Goal: Check status

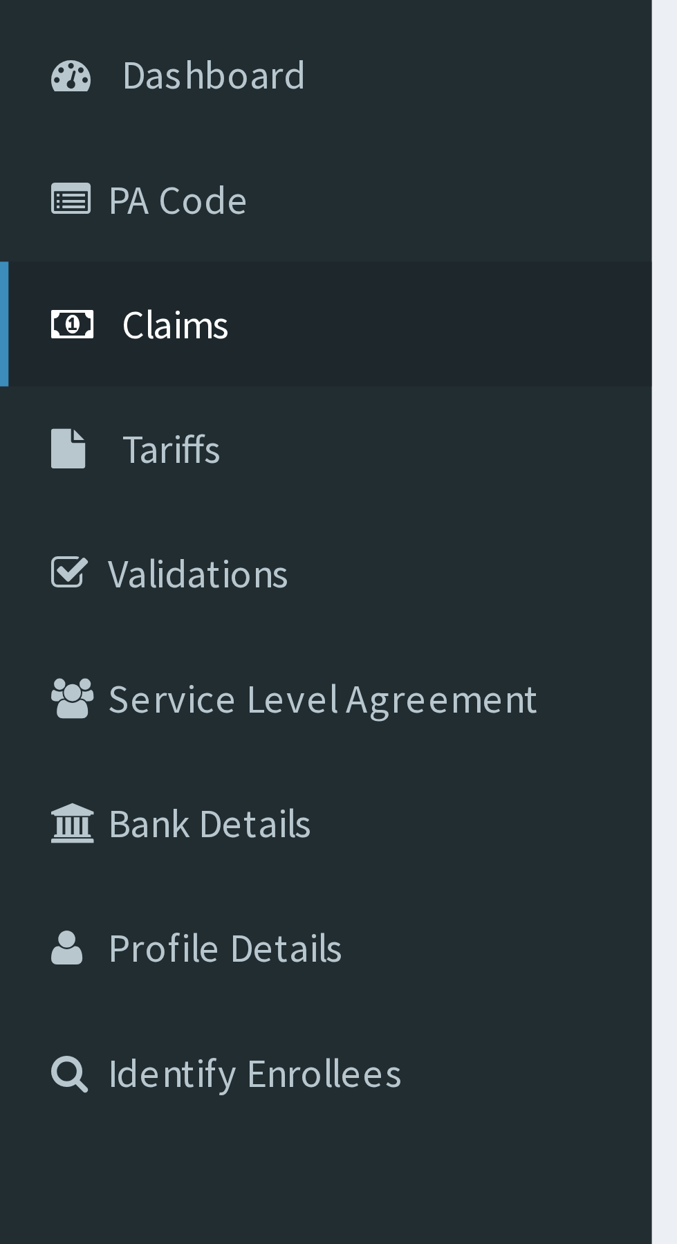
click at [48, 212] on span "Claims" at bounding box center [43, 211] width 27 height 12
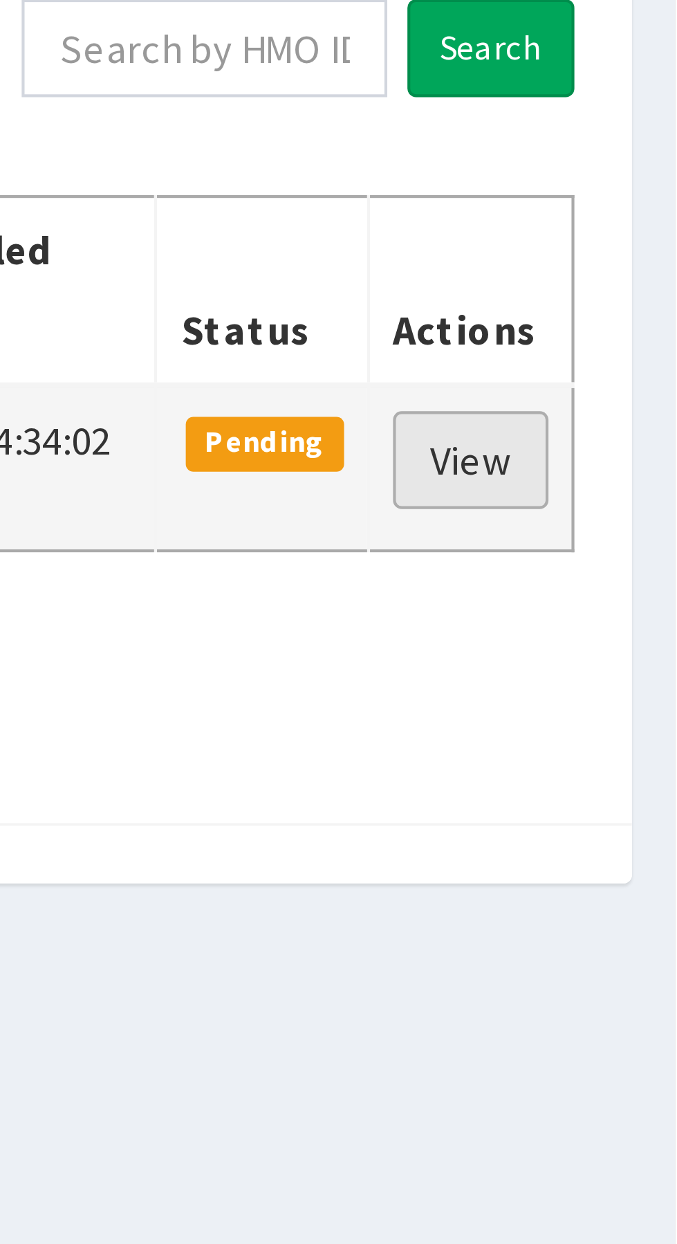
click at [629, 266] on link "View" at bounding box center [628, 278] width 37 height 24
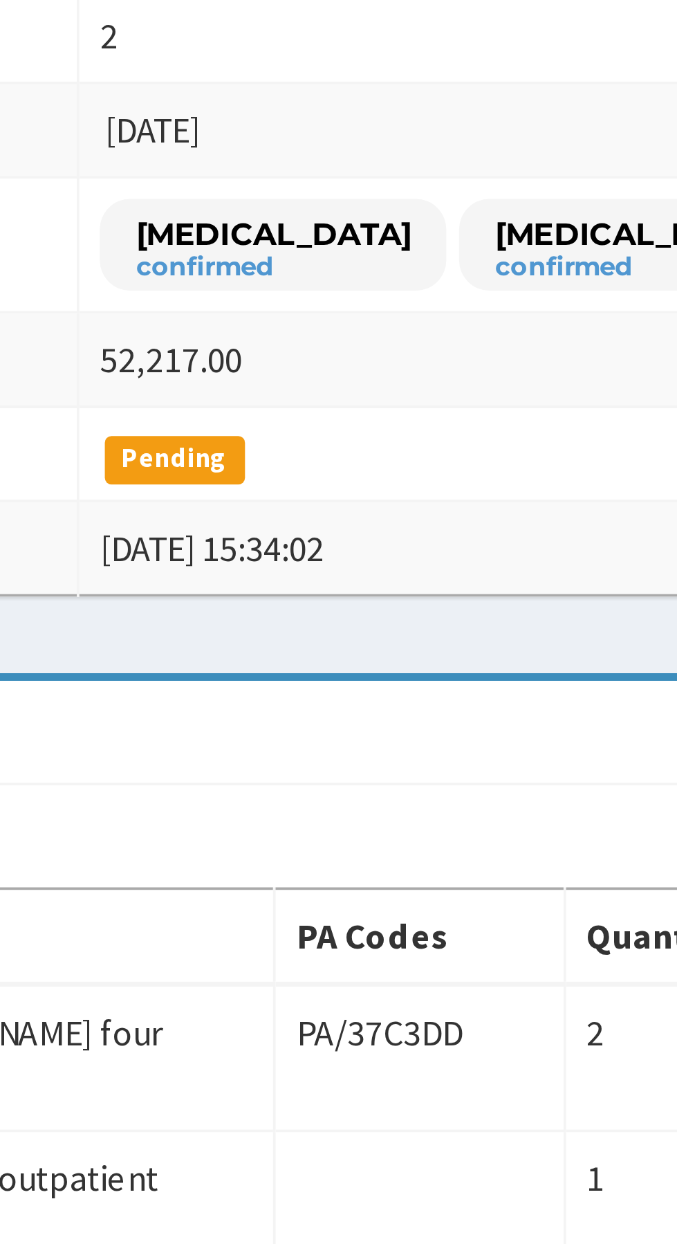
scroll to position [61, 0]
